Goal: Check status: Check status

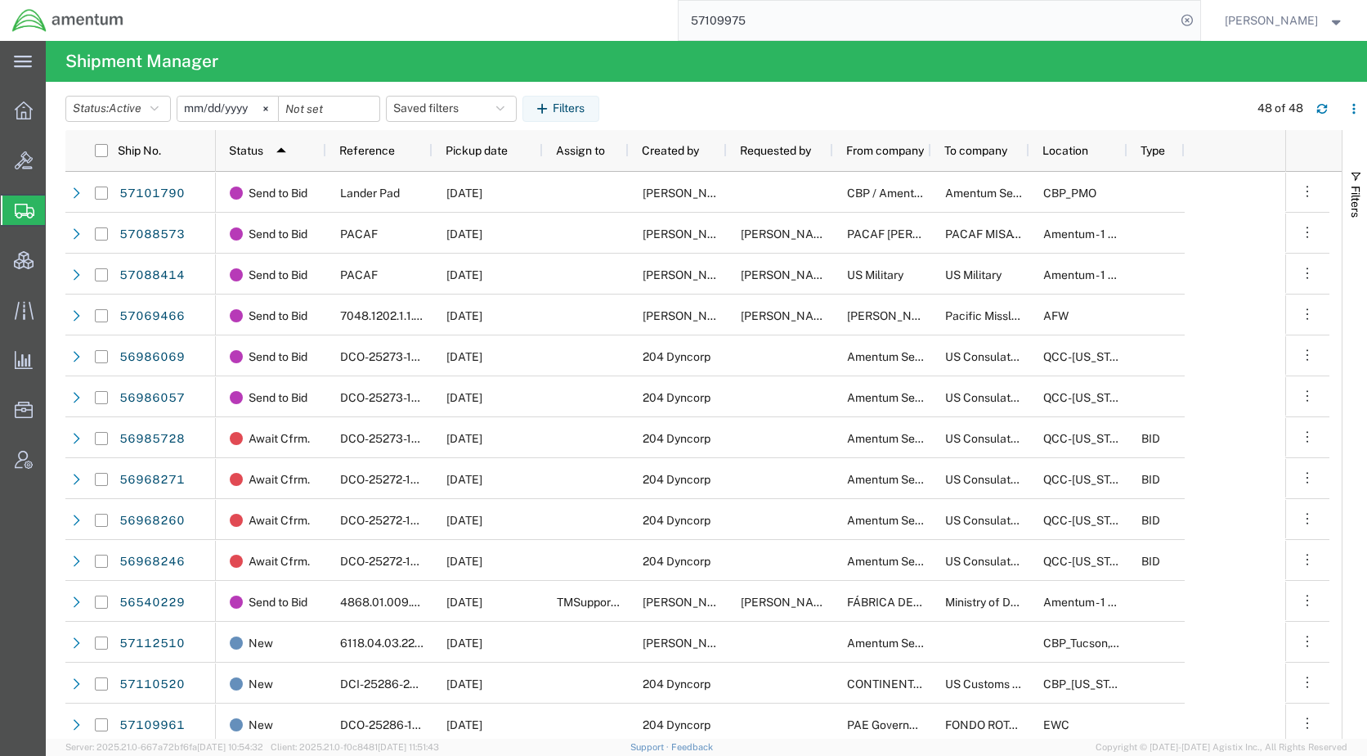
click at [776, 89] on header "Status: Active Active All Approved Booked Canceled Delivered Denied New On Hold…" at bounding box center [716, 107] width 1302 height 45
click at [461, 150] on span "Pickup date" at bounding box center [477, 150] width 62 height 13
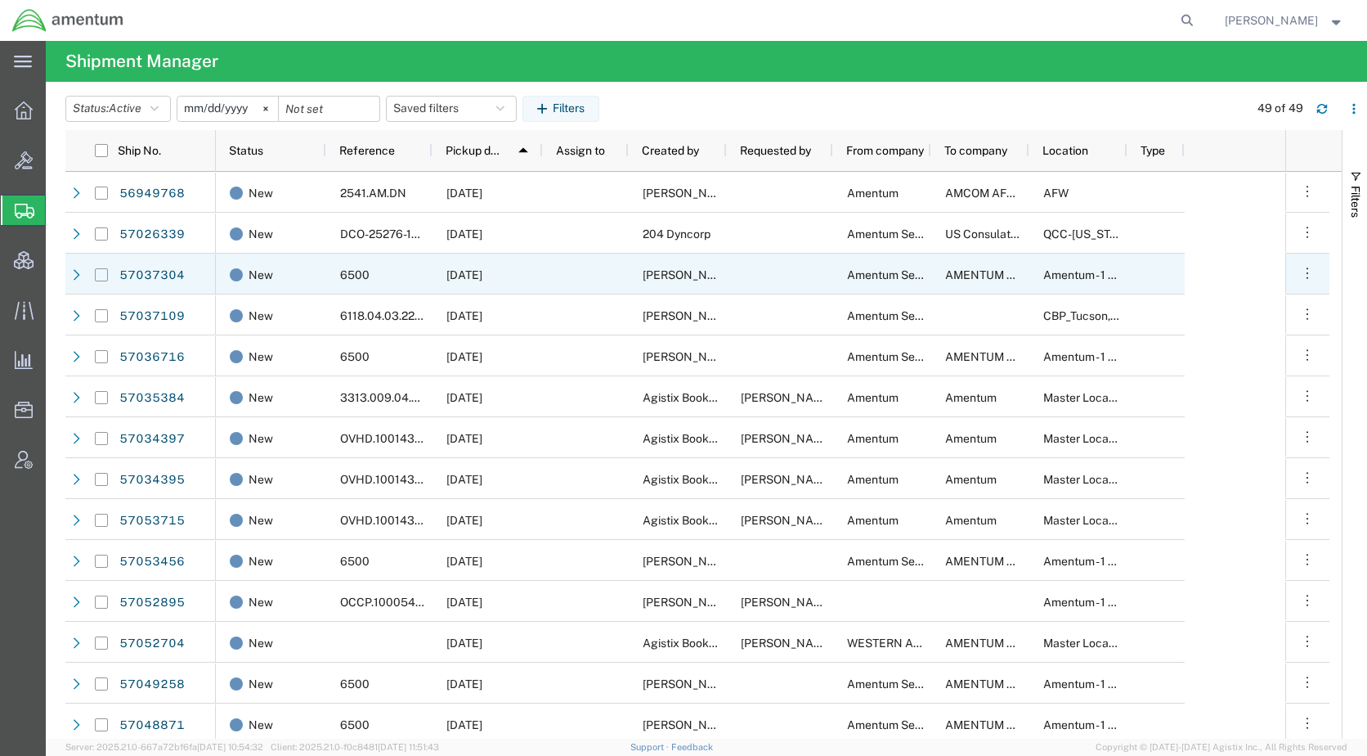
click at [101, 275] on input "Press Space to toggle row selection (unchecked)" at bounding box center [101, 274] width 13 height 13
checkbox input "true"
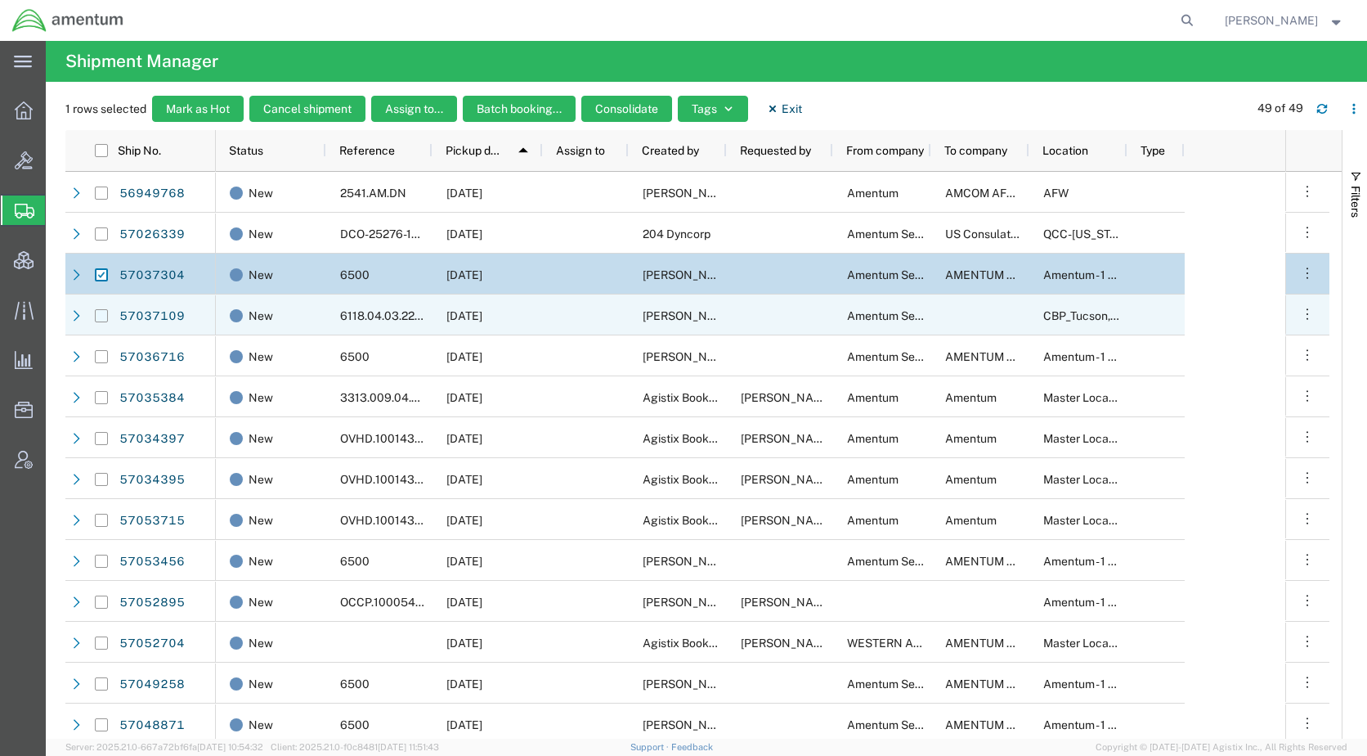
click at [101, 317] on input "Press Space to toggle row selection (unchecked)" at bounding box center [101, 315] width 13 height 13
checkbox input "true"
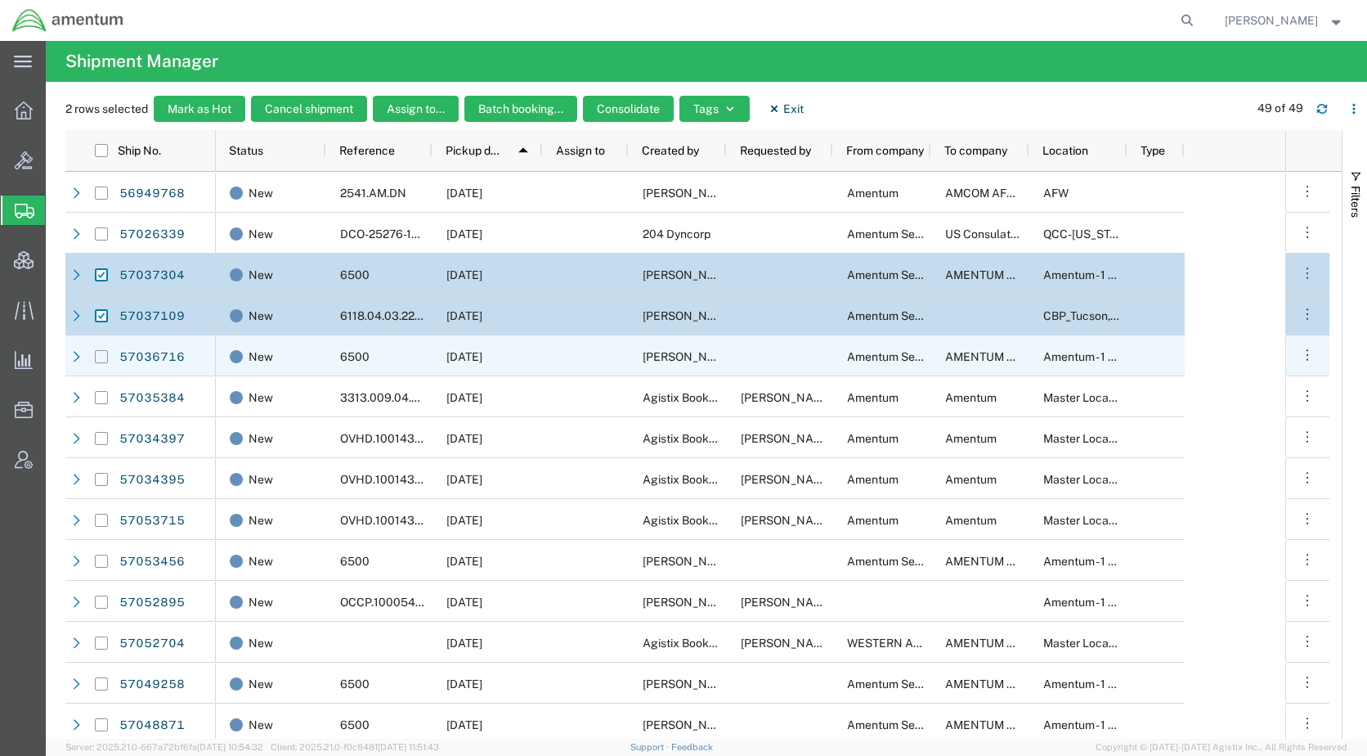
click at [99, 357] on input "Press Space to toggle row selection (unchecked)" at bounding box center [101, 356] width 13 height 13
checkbox input "true"
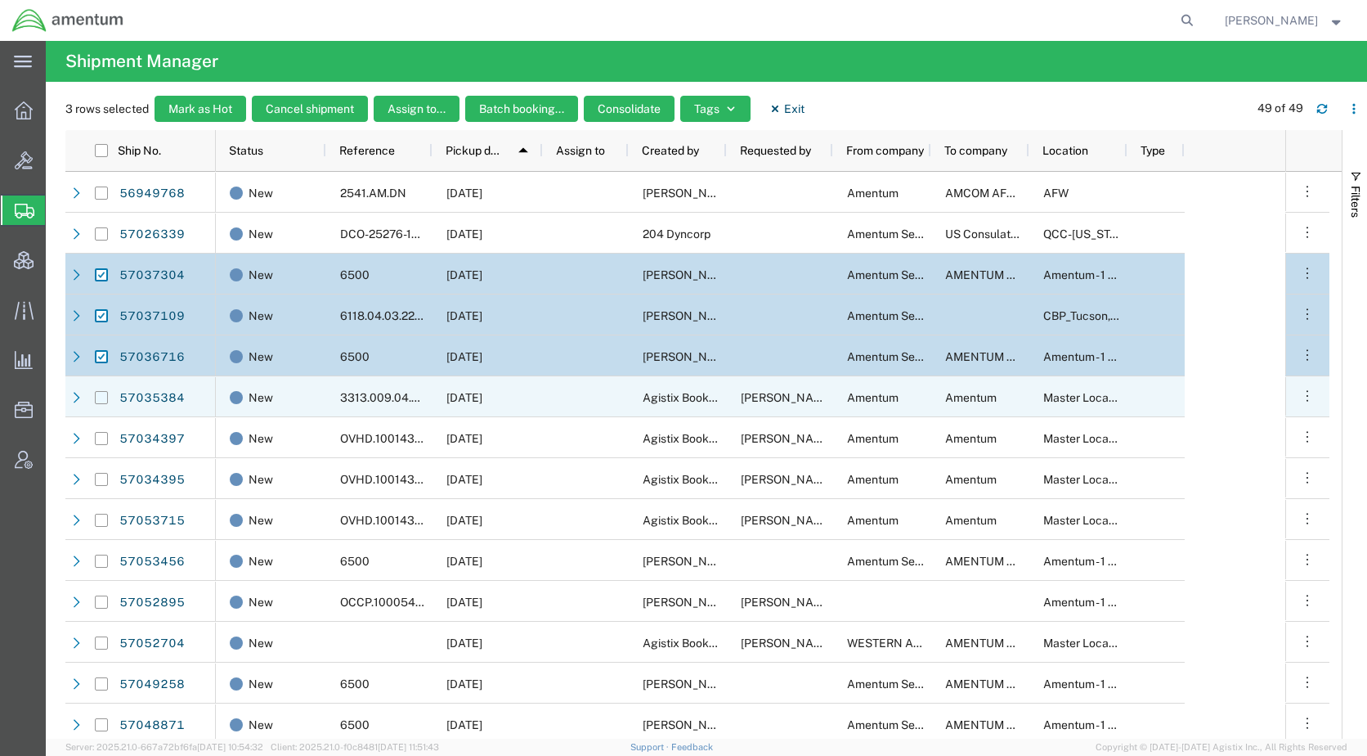
click at [104, 394] on input "Press Space to toggle row selection (unchecked)" at bounding box center [101, 397] width 13 height 13
checkbox input "true"
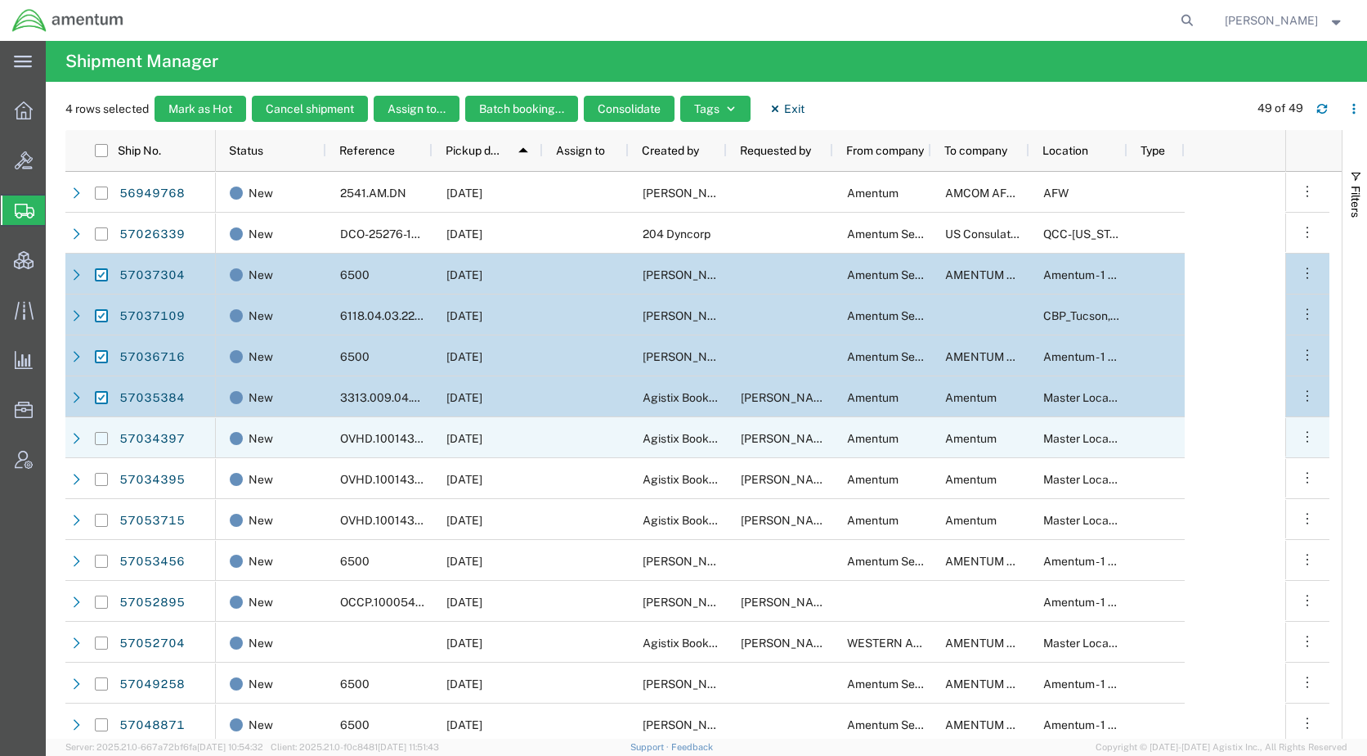
click at [102, 436] on input "Press Space to toggle row selection (unchecked)" at bounding box center [101, 438] width 13 height 13
checkbox input "true"
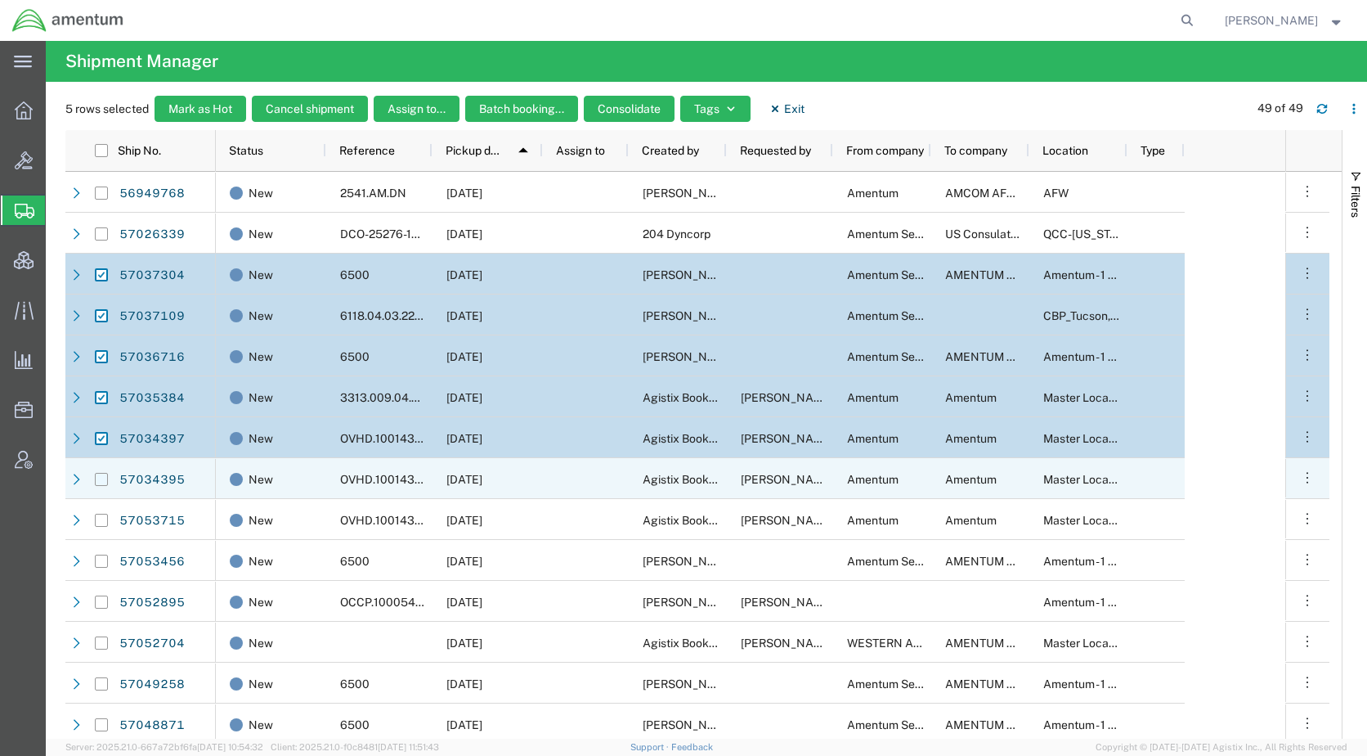
click at [99, 481] on input "Press Space to toggle row selection (unchecked)" at bounding box center [101, 479] width 13 height 13
checkbox input "true"
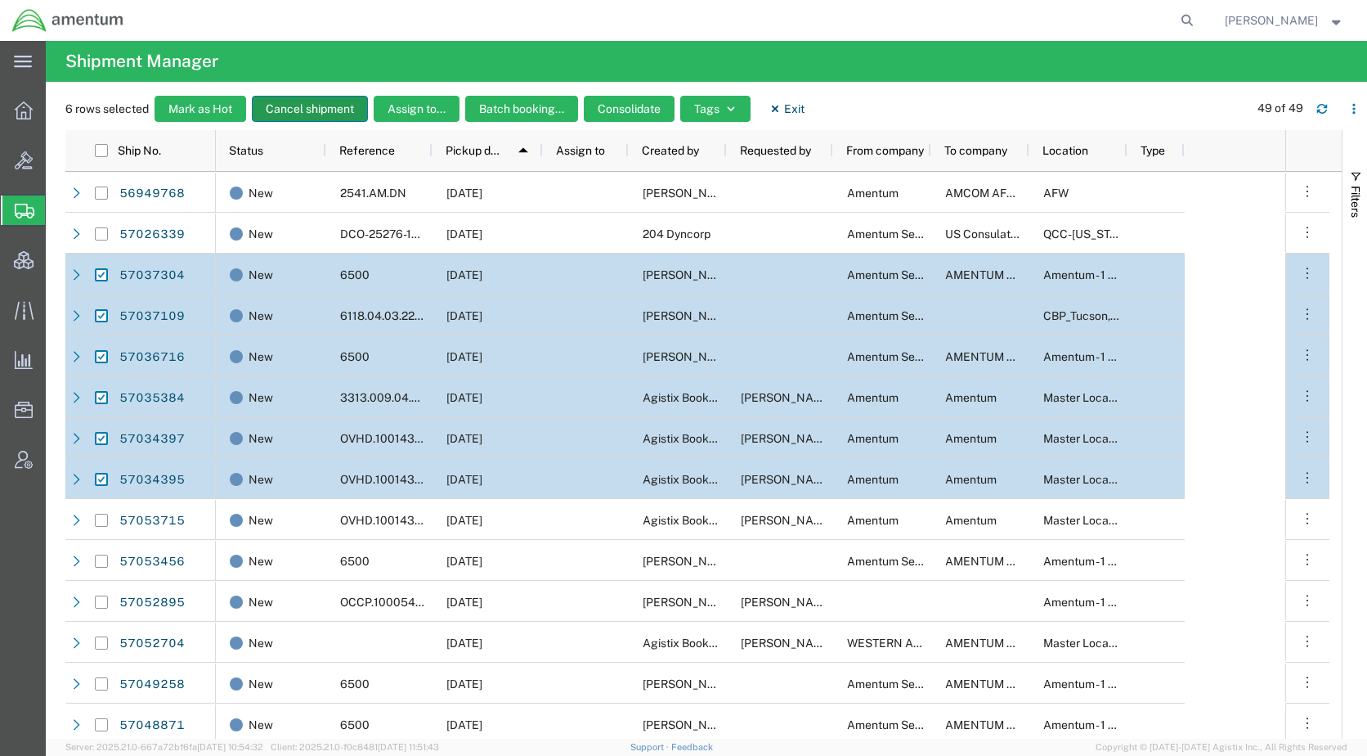
click at [325, 113] on button "Cancel shipment" at bounding box center [310, 109] width 116 height 26
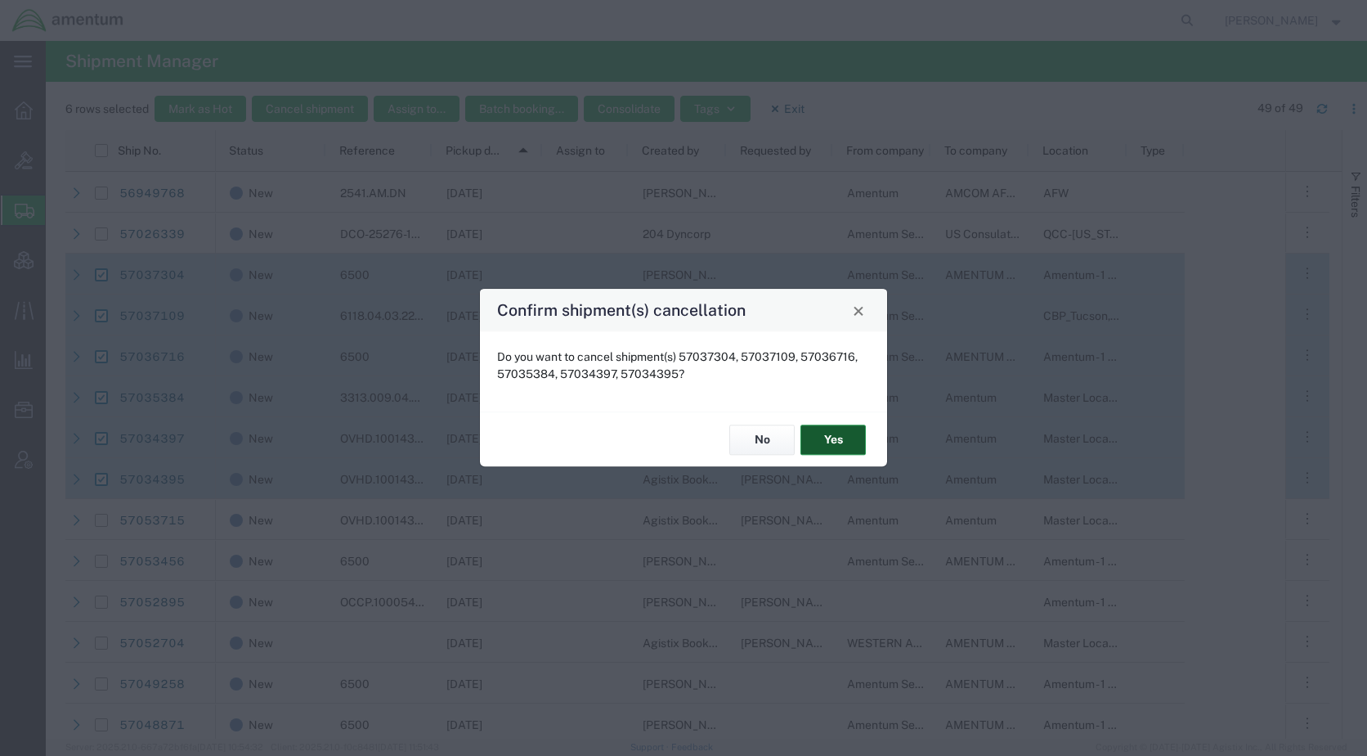
click at [823, 433] on button "Yes" at bounding box center [833, 439] width 65 height 30
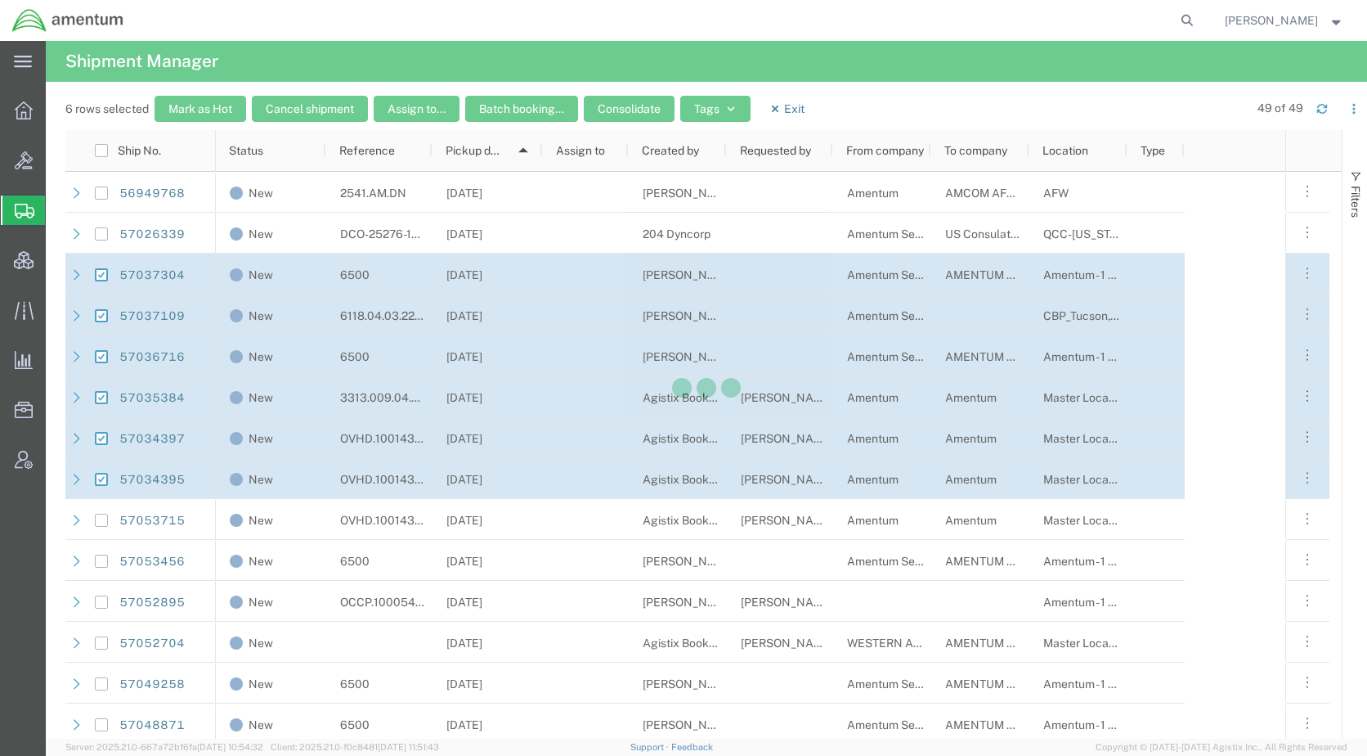
checkbox input "false"
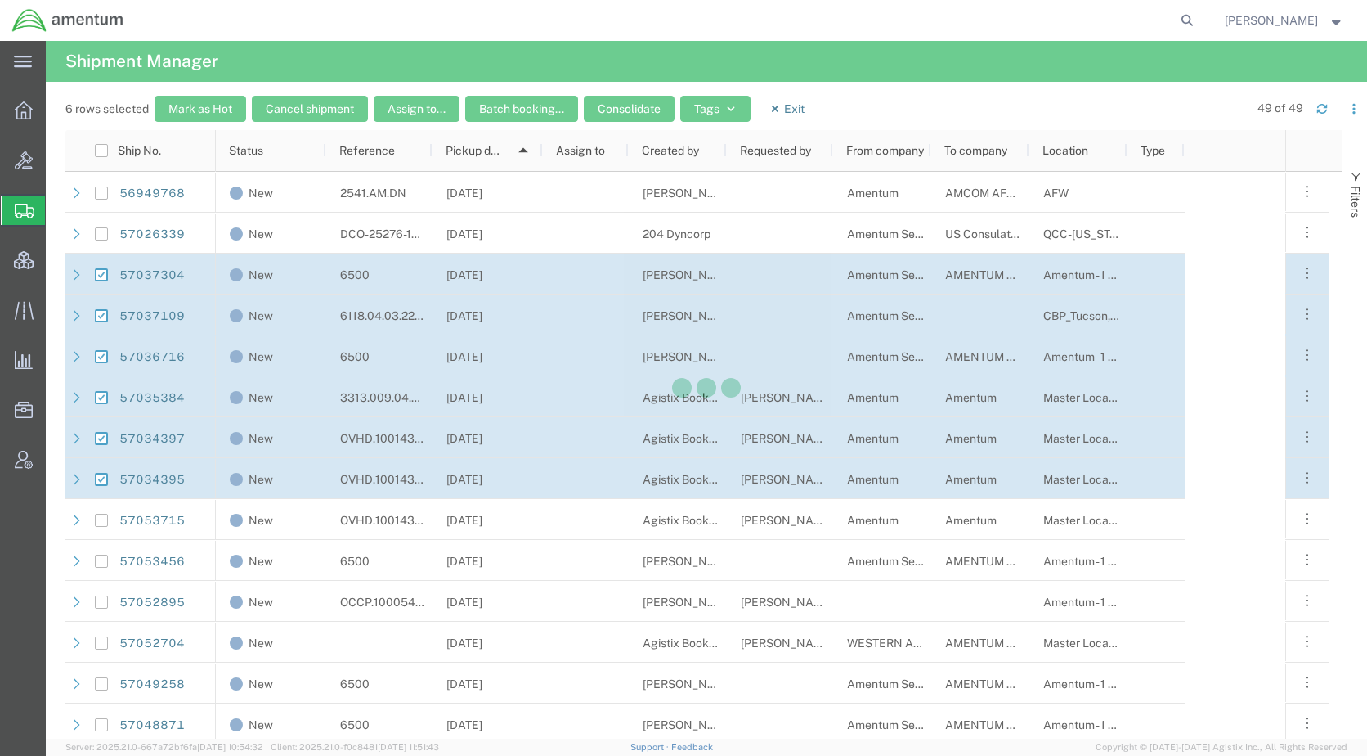
checkbox input "false"
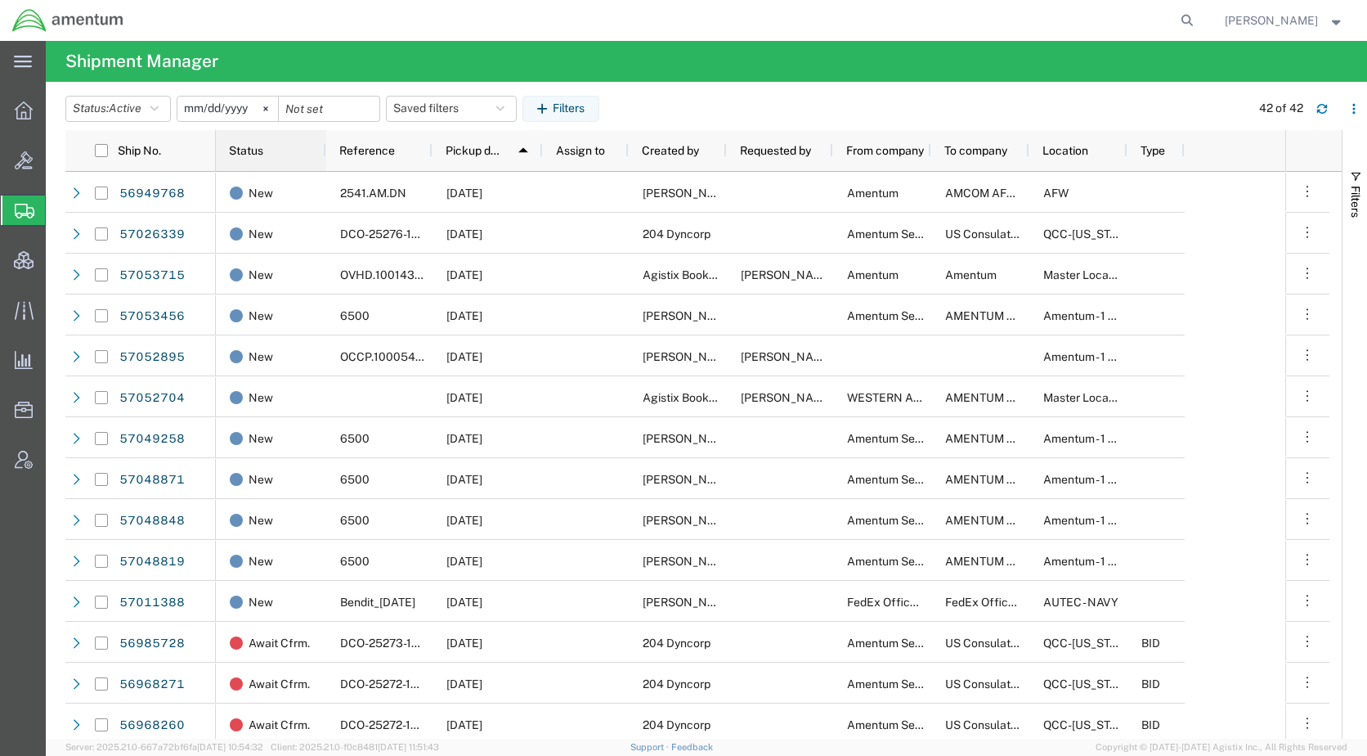
click at [257, 150] on span "Status" at bounding box center [246, 150] width 34 height 13
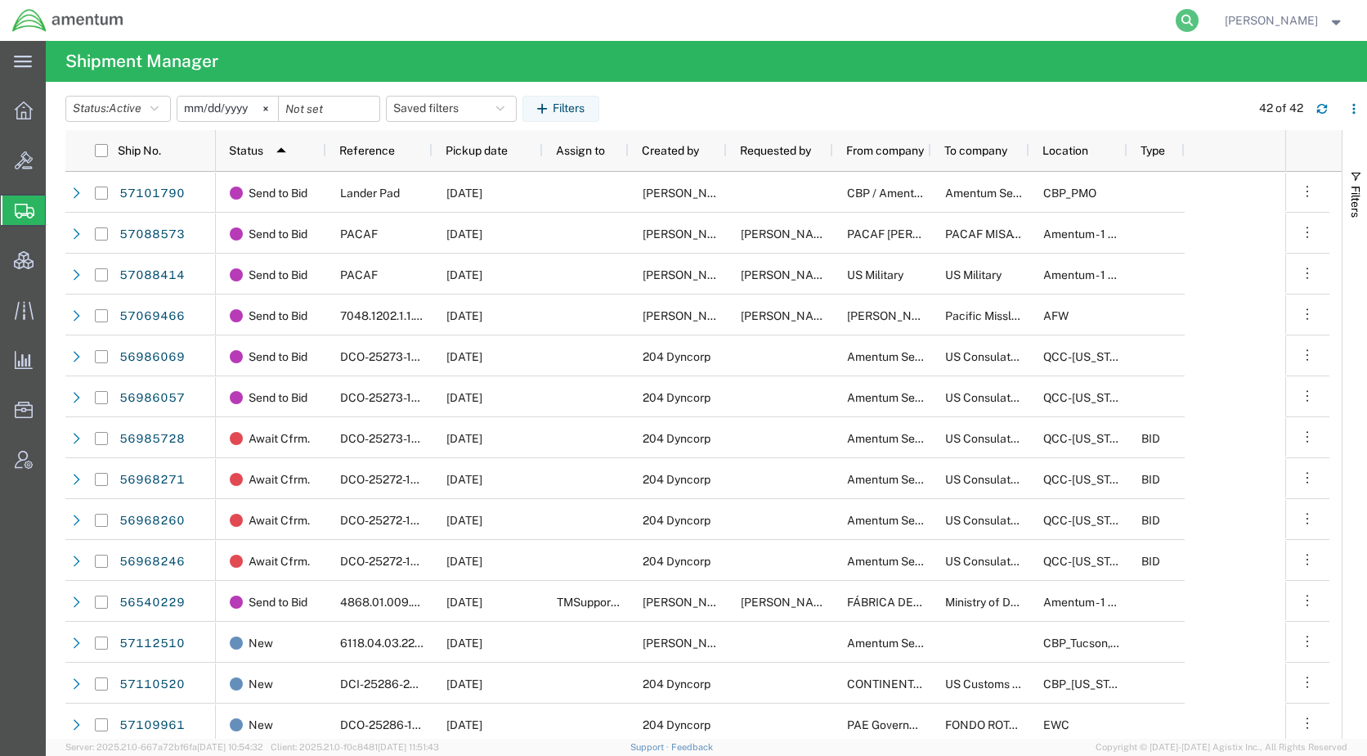
click at [1199, 20] on icon at bounding box center [1187, 20] width 23 height 23
paste input "57023349"
type input "57023349"
click at [1199, 23] on icon at bounding box center [1187, 20] width 23 height 23
